Goal: Find specific page/section

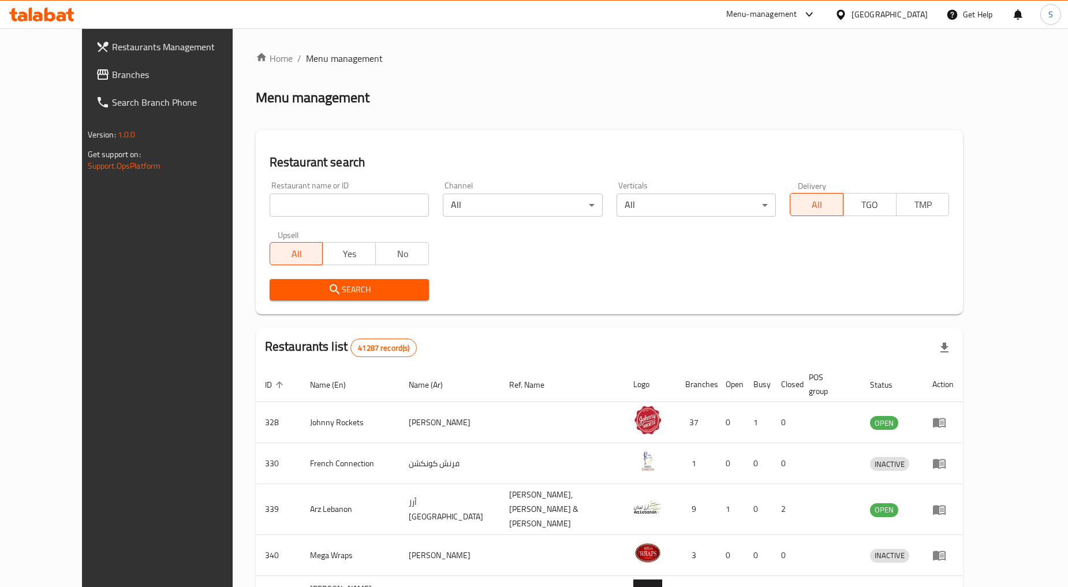
click at [868, 16] on div "[GEOGRAPHIC_DATA]" at bounding box center [890, 14] width 76 height 13
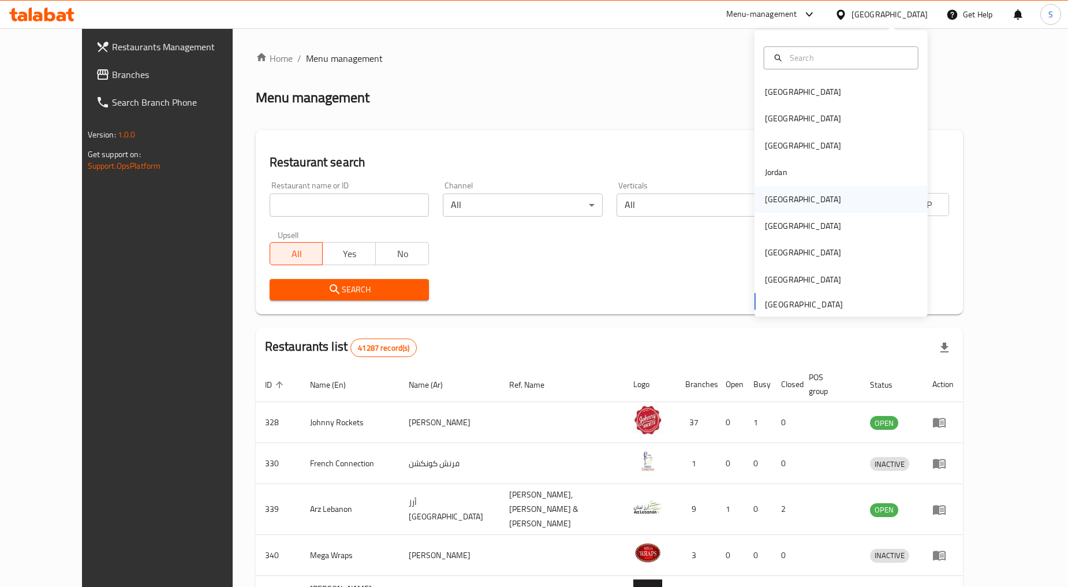
click at [777, 206] on div "[GEOGRAPHIC_DATA]" at bounding box center [803, 199] width 76 height 13
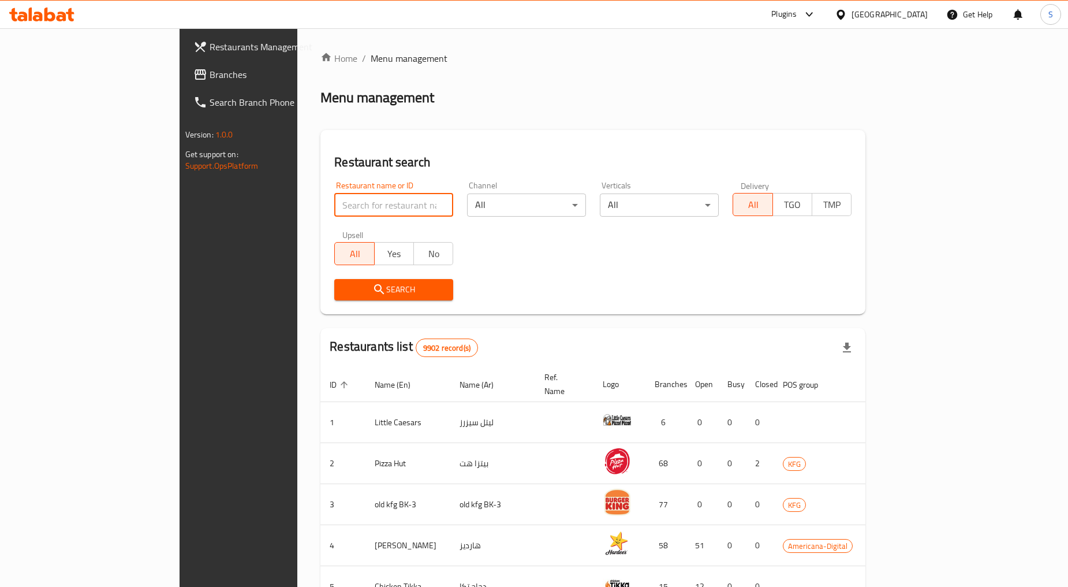
click at [334, 205] on input "search" at bounding box center [393, 204] width 119 height 23
paste input "774340"
type input "774340"
click button "Search" at bounding box center [393, 289] width 119 height 21
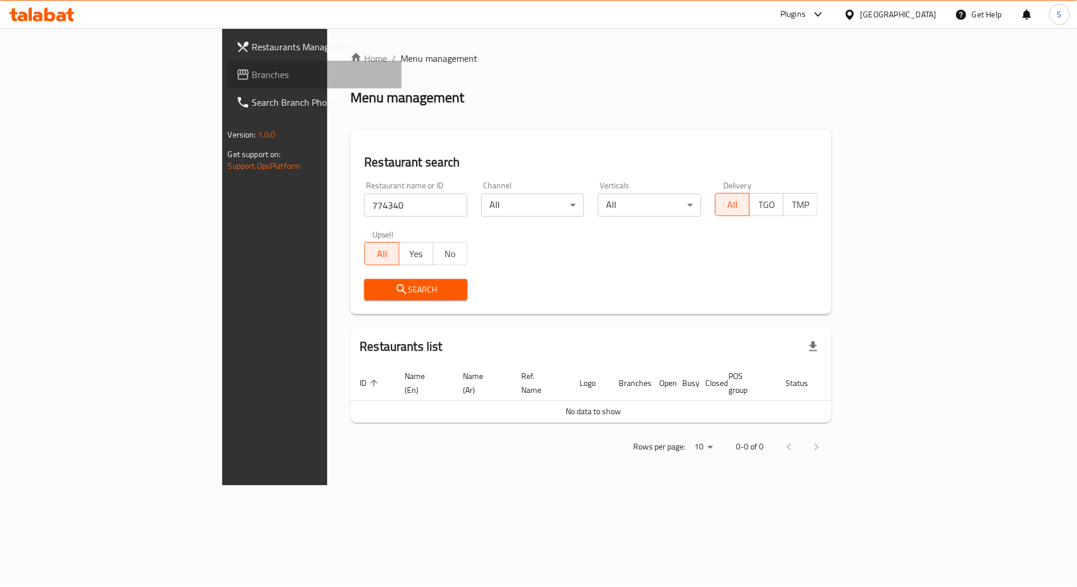
click at [252, 80] on span "Branches" at bounding box center [322, 75] width 141 height 14
